Goal: Transaction & Acquisition: Download file/media

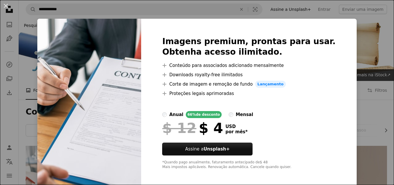
scroll to position [124, 0]
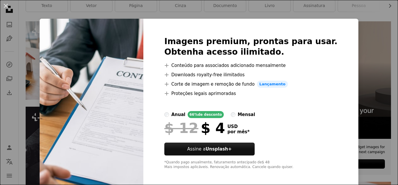
click at [378, 57] on div "An X shape Imagens premium, prontas para usar. Obtenha acesso ilimitado. A plus…" at bounding box center [199, 92] width 398 height 185
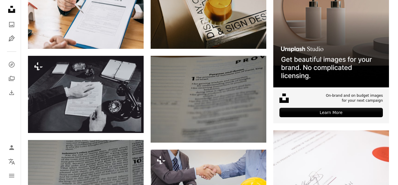
scroll to position [174, 0]
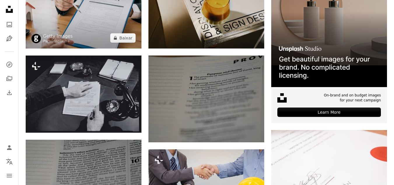
click at [95, 11] on img at bounding box center [84, 9] width 116 height 77
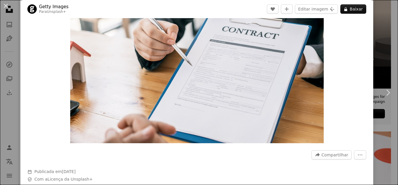
scroll to position [52, 0]
click at [259, 85] on img "Ampliar esta imagem" at bounding box center [197, 57] width 254 height 169
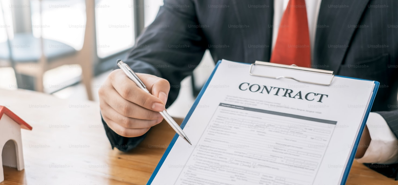
scroll to position [38, 0]
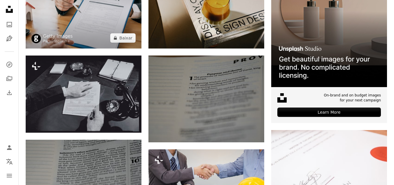
click at [117, 13] on img at bounding box center [84, 9] width 116 height 77
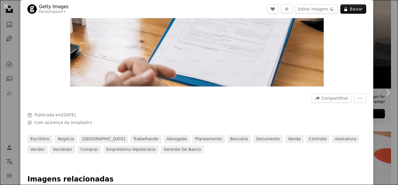
scroll to position [110, 0]
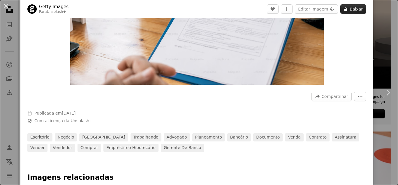
click at [349, 10] on button "A lock Baixar" at bounding box center [354, 8] width 26 height 9
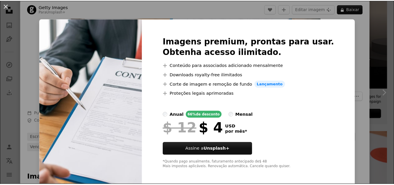
scroll to position [3, 0]
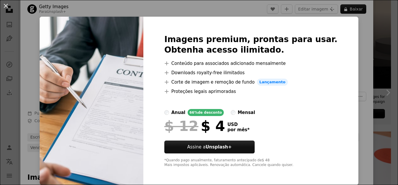
click at [376, 48] on div "An X shape Imagens premium, prontas para usar. Obtenha acesso ilimitado. A plus…" at bounding box center [199, 92] width 398 height 185
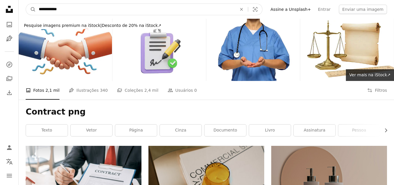
drag, startPoint x: 88, startPoint y: 10, endPoint x: 57, endPoint y: 9, distance: 31.2
click at [57, 9] on input "**********" at bounding box center [135, 9] width 199 height 11
type input "********"
click at [26, 4] on button "A magnifying glass" at bounding box center [31, 9] width 10 height 11
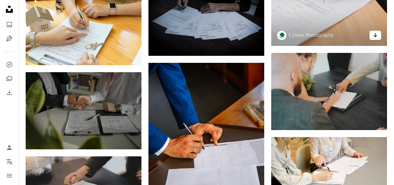
scroll to position [336, 0]
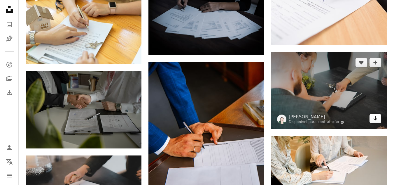
click at [376, 119] on icon "Baixar" at bounding box center [375, 118] width 4 height 4
